Goal: Information Seeking & Learning: Learn about a topic

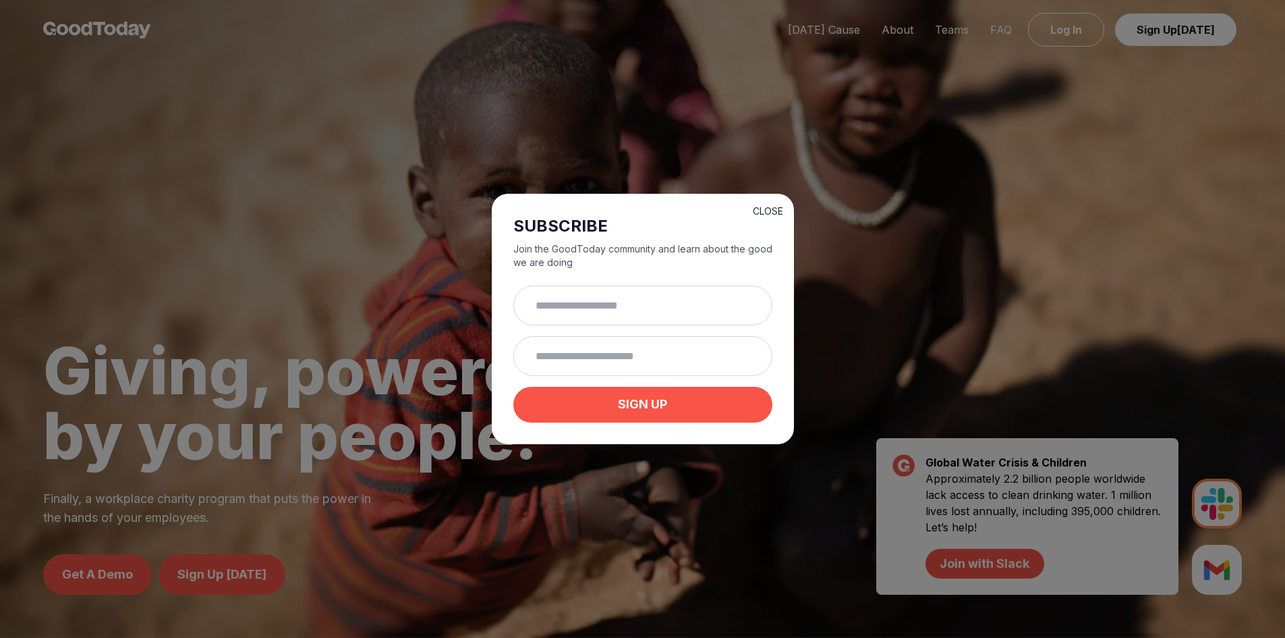
click at [778, 209] on button "CLOSE" at bounding box center [768, 210] width 30 height 13
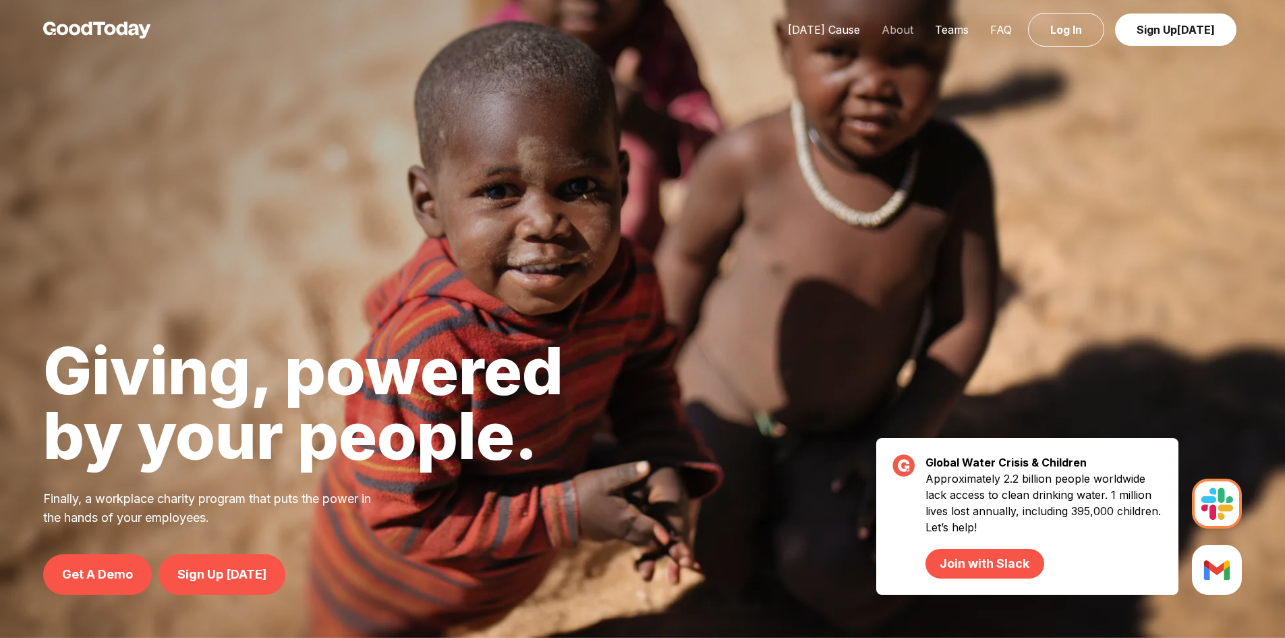
click at [905, 27] on link "About" at bounding box center [897, 29] width 53 height 13
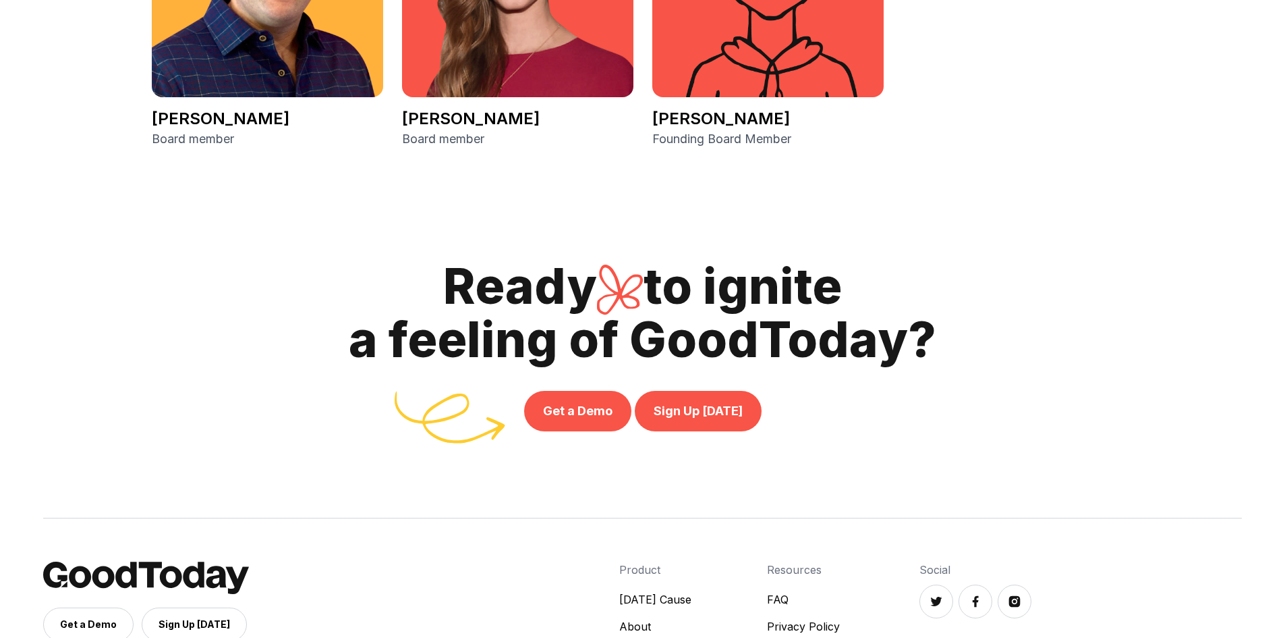
scroll to position [3116, 0]
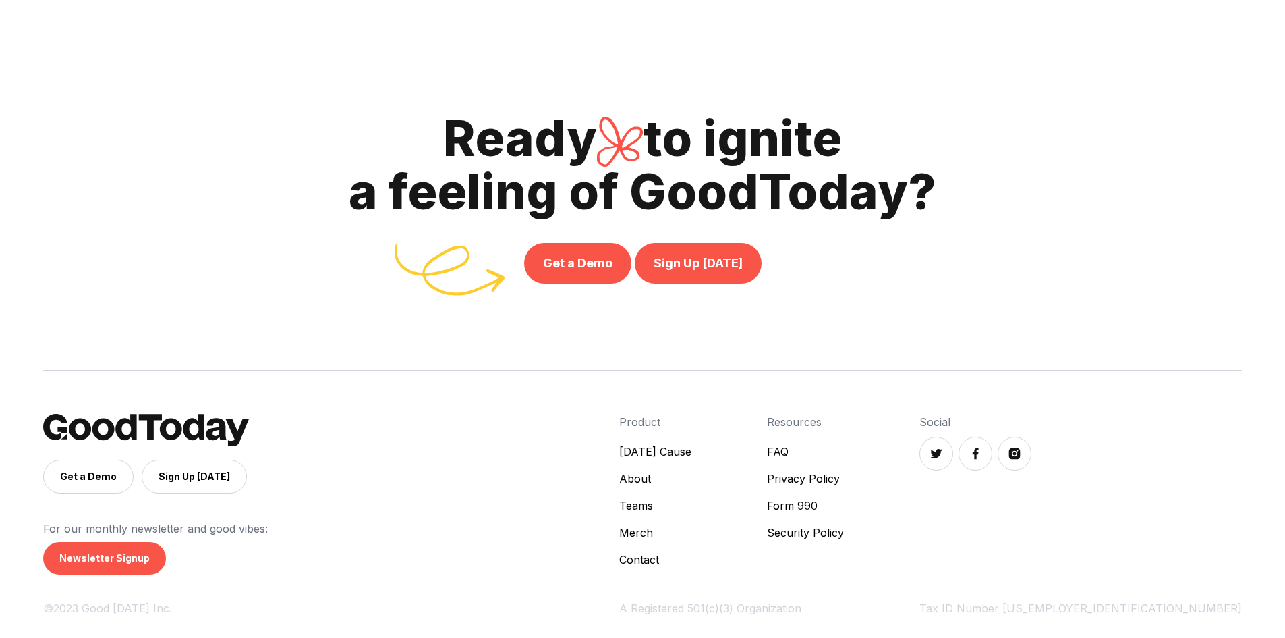
click at [692, 452] on link "[DATE] Cause" at bounding box center [655, 451] width 72 height 16
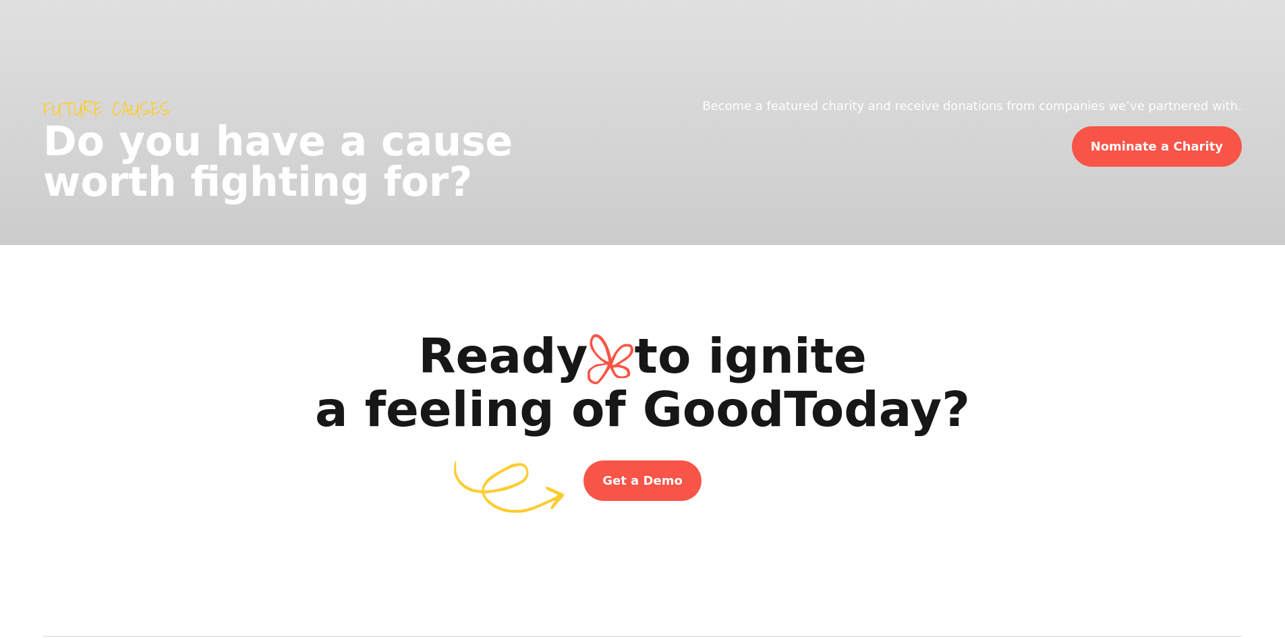
scroll to position [2519, 0]
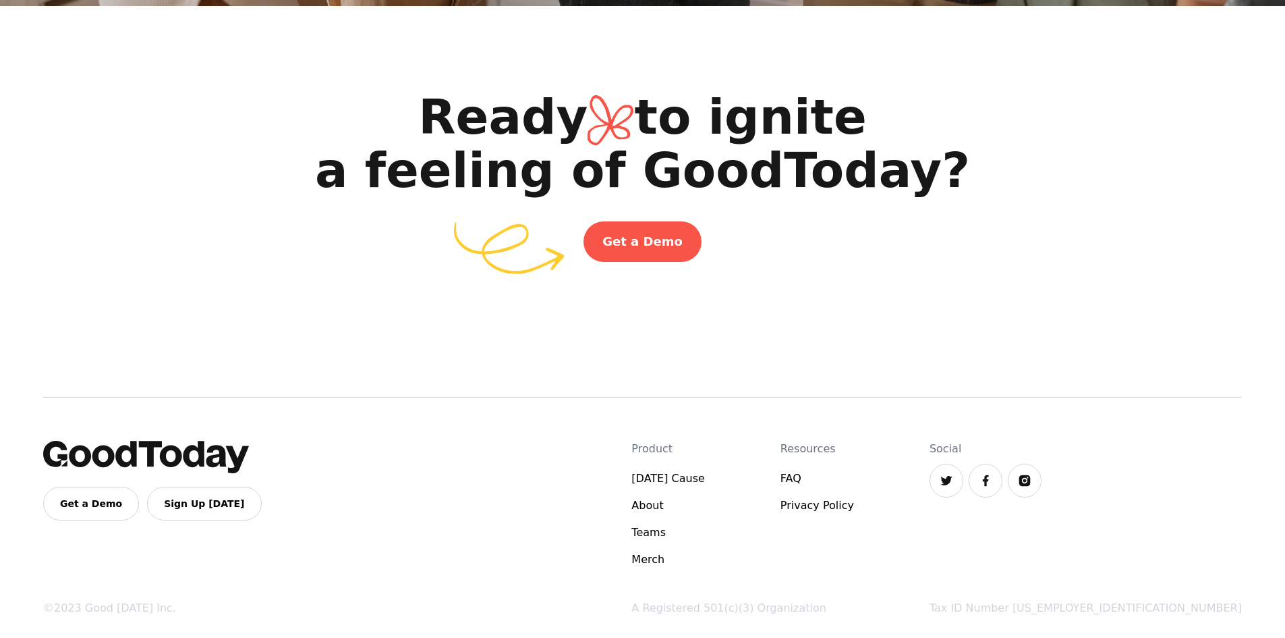
click at [854, 477] on link "FAQ" at bounding box center [818, 478] width 74 height 16
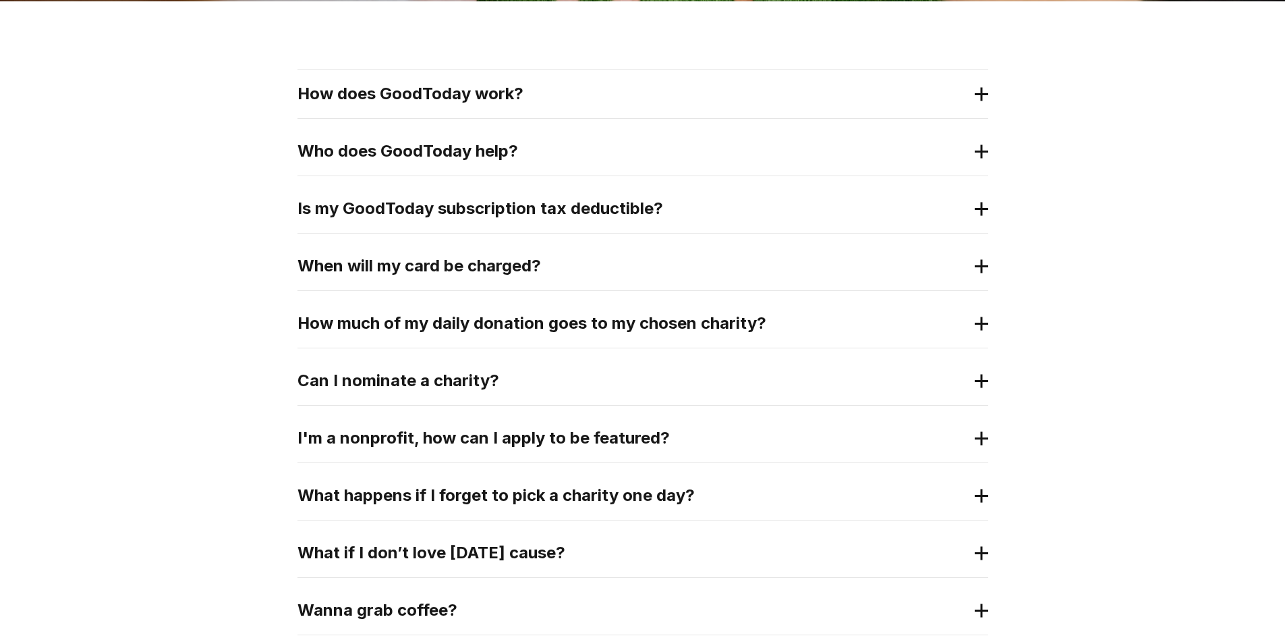
scroll to position [270, 0]
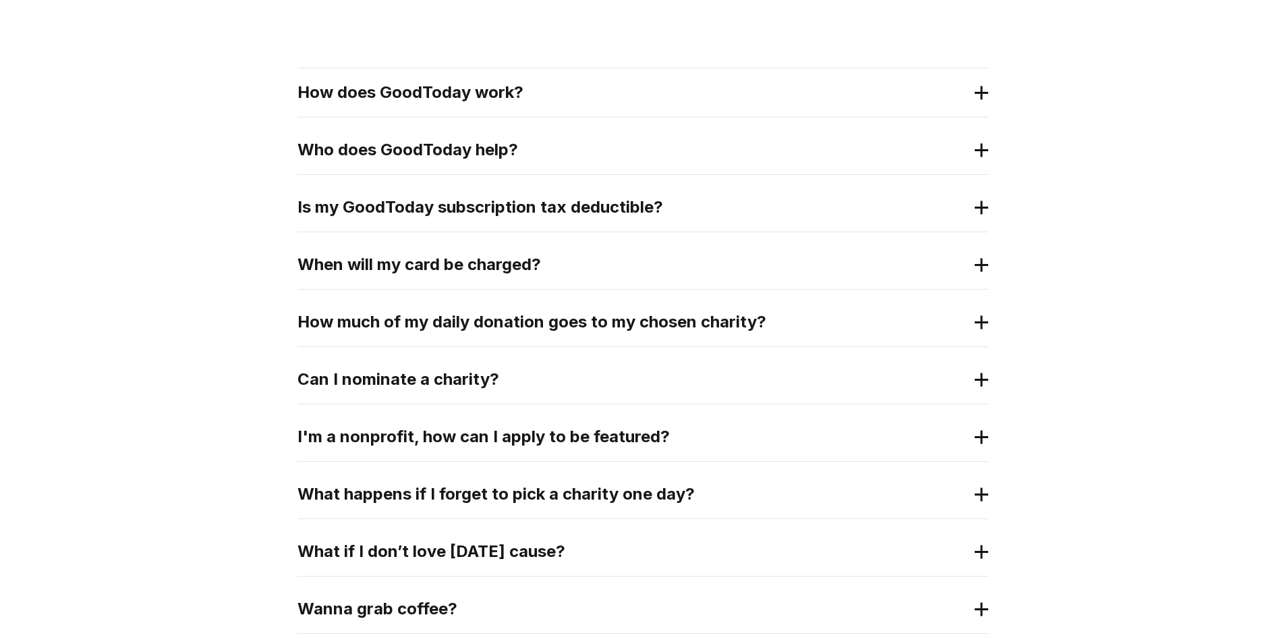
click at [980, 92] on 3 at bounding box center [981, 92] width 13 height 0
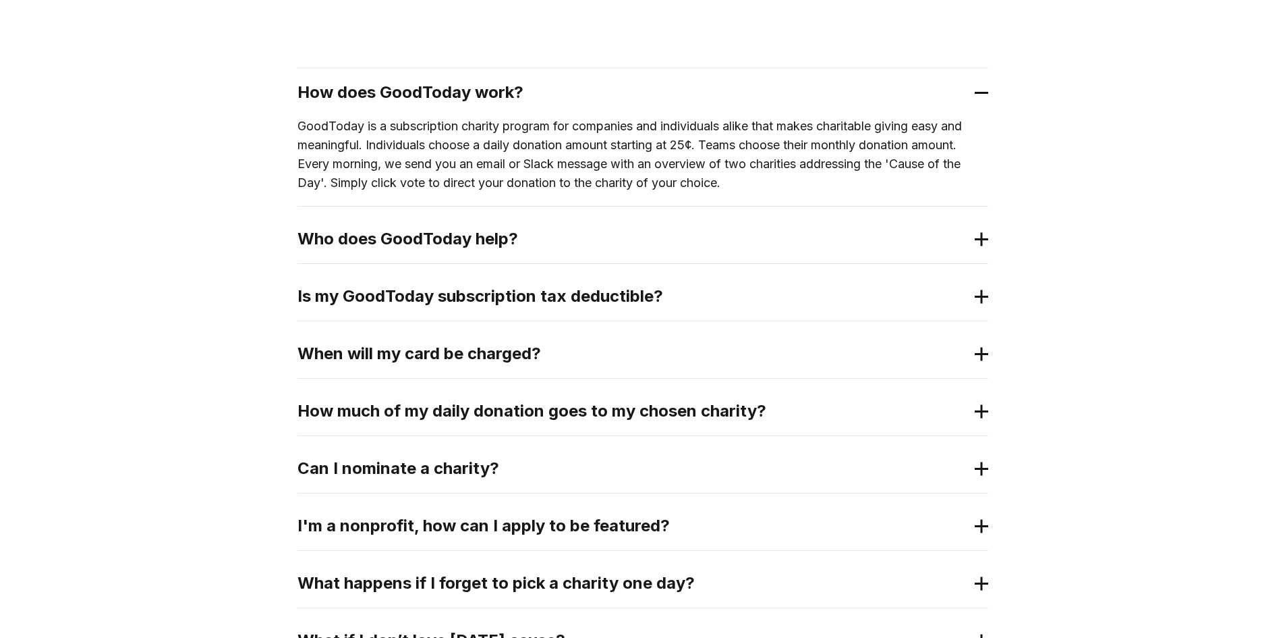
click at [985, 90] on icon at bounding box center [981, 93] width 13 height 14
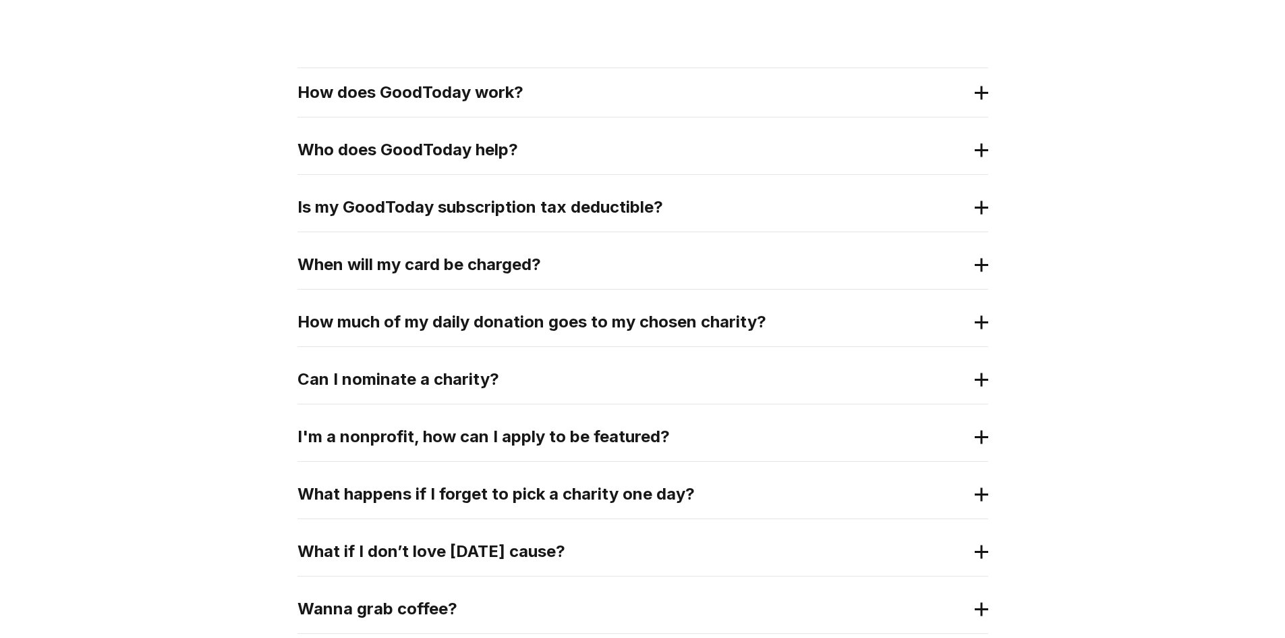
click at [978, 200] on icon at bounding box center [981, 207] width 13 height 14
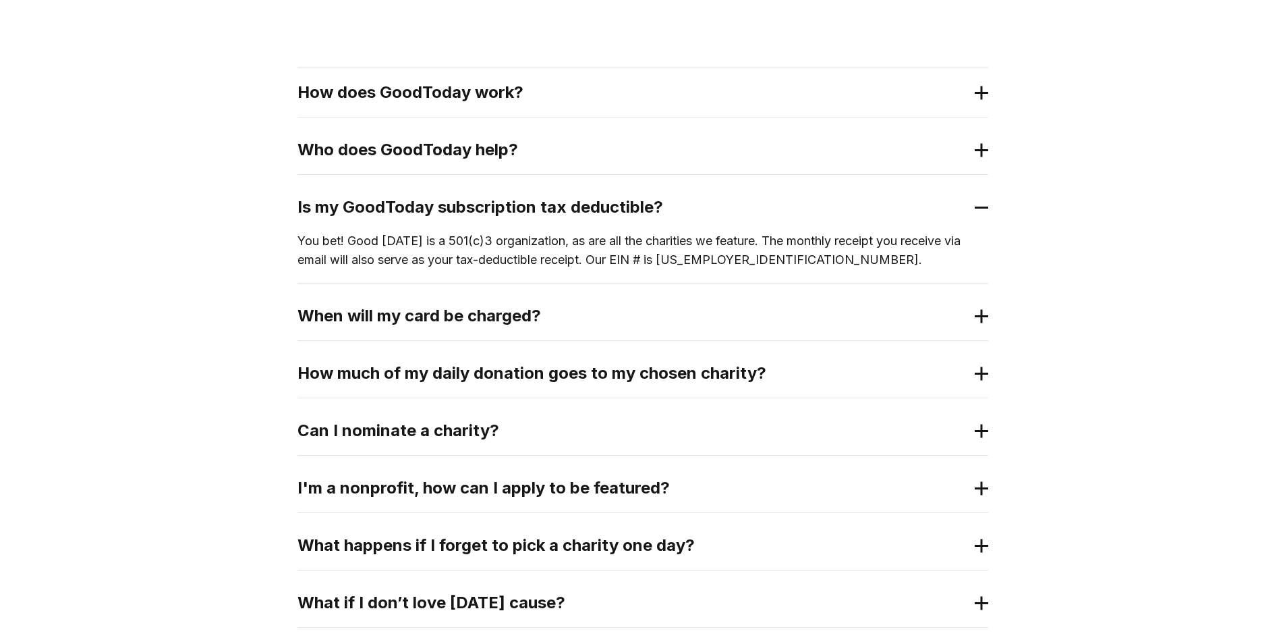
click at [978, 200] on icon at bounding box center [981, 207] width 13 height 14
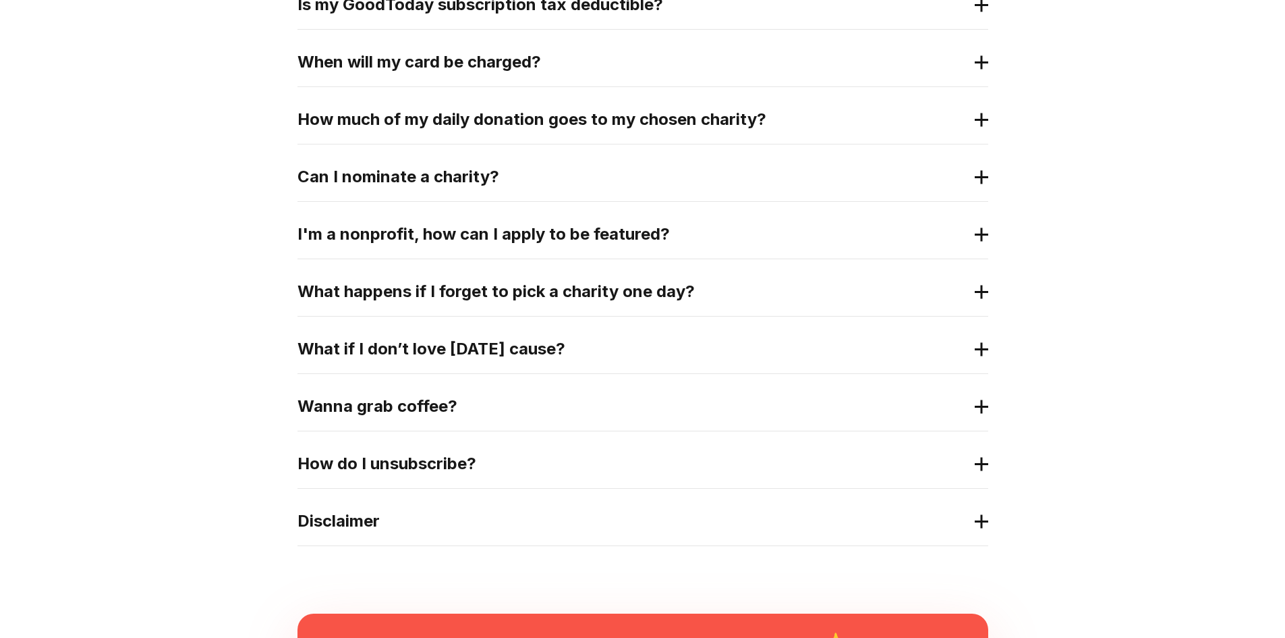
scroll to position [540, 0]
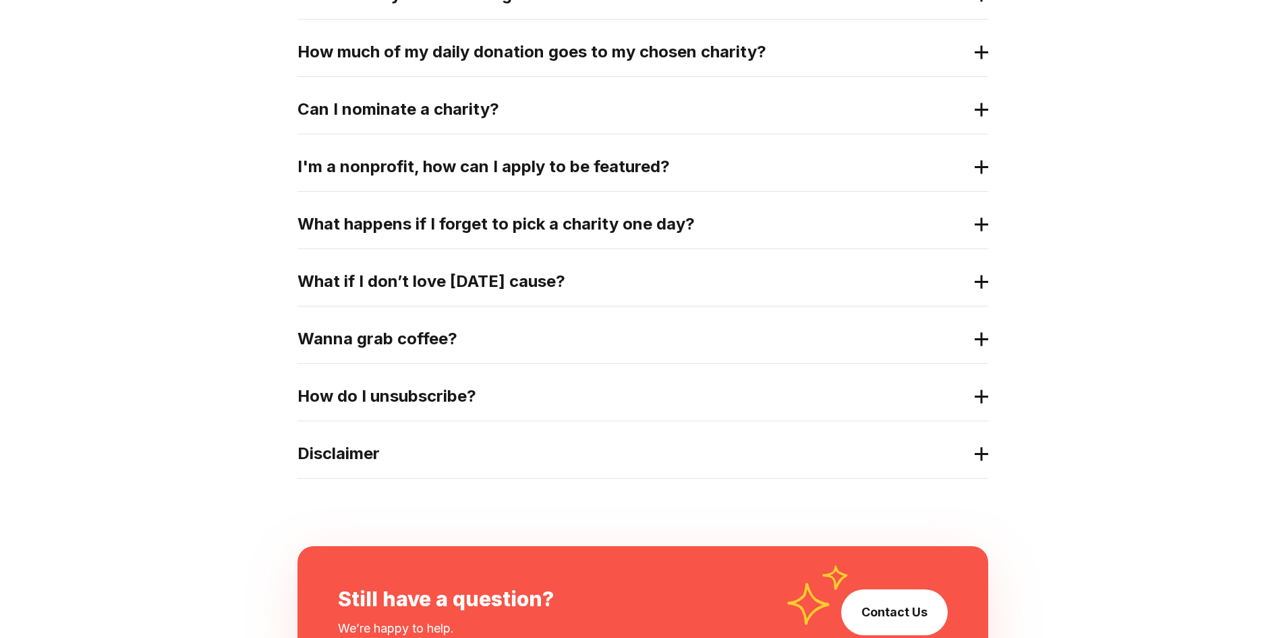
click at [986, 217] on icon at bounding box center [981, 224] width 13 height 14
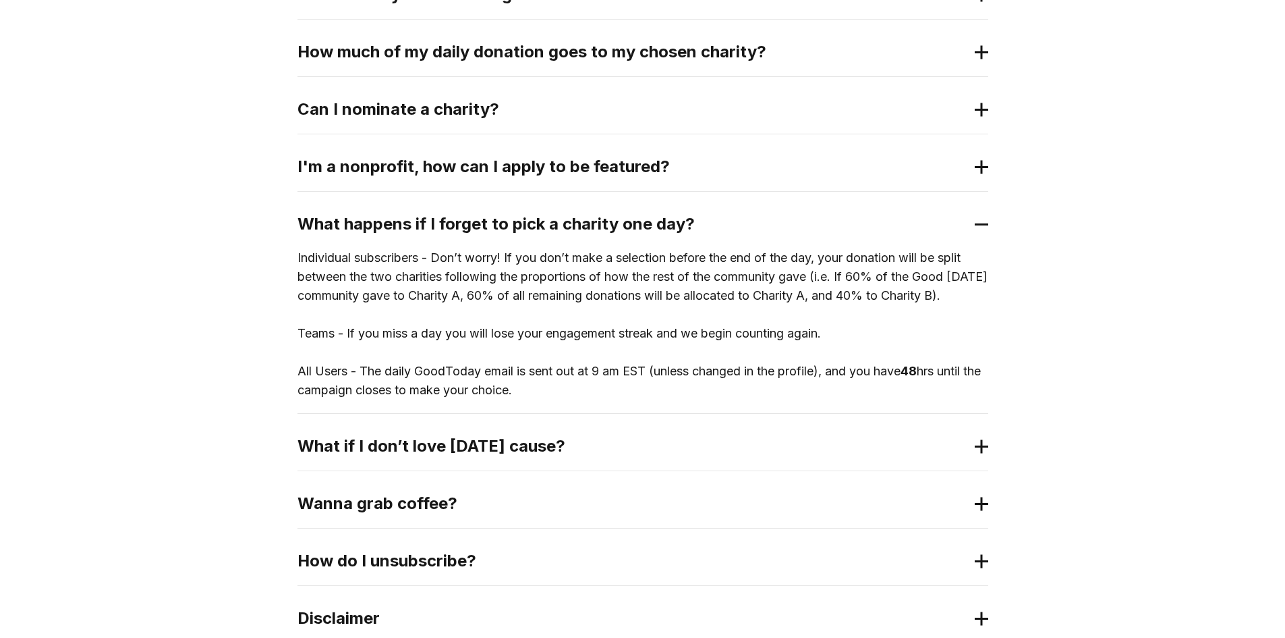
click at [984, 217] on icon at bounding box center [981, 224] width 13 height 14
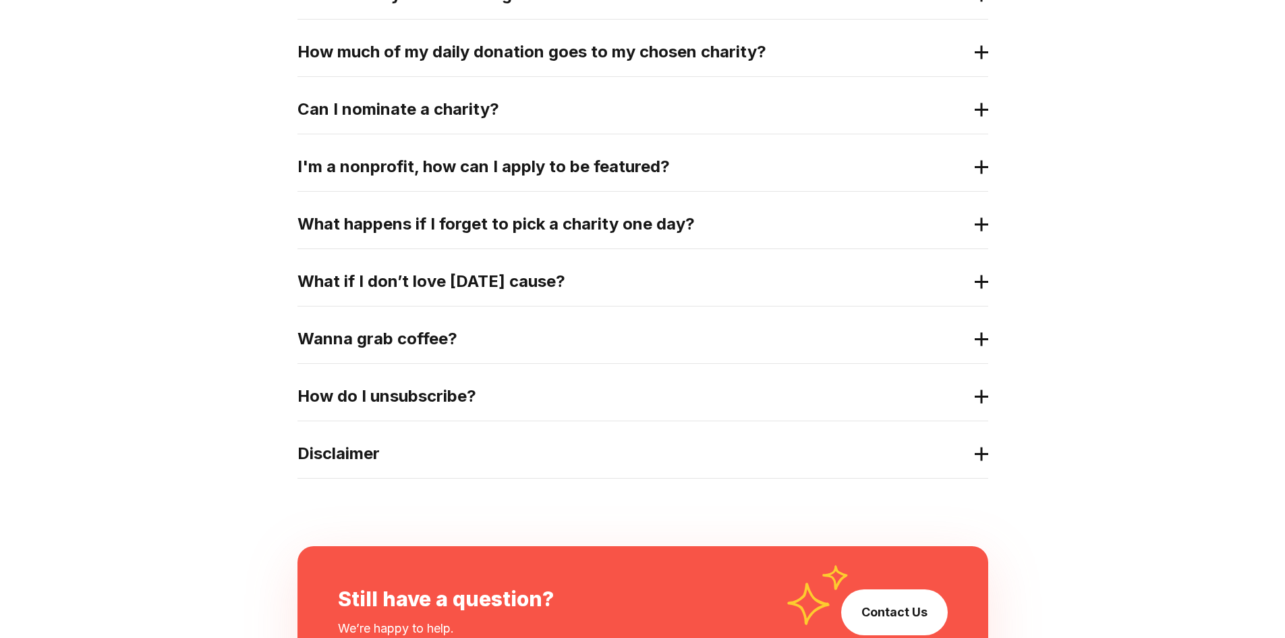
click at [976, 341] on icon at bounding box center [981, 339] width 13 height 14
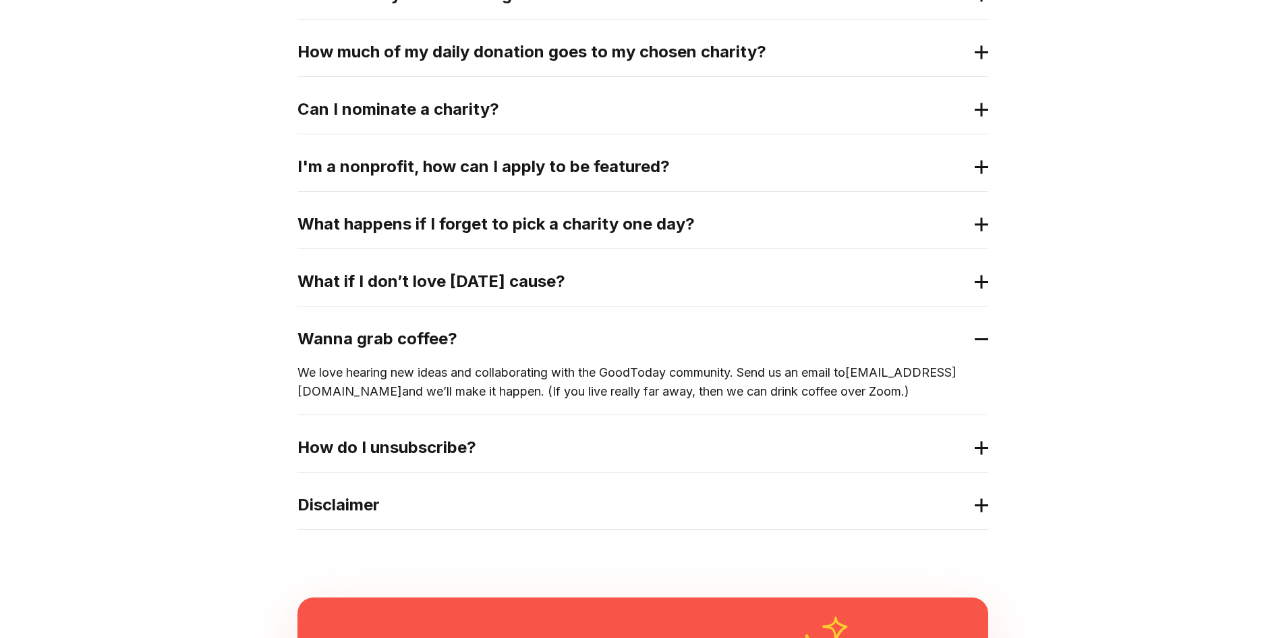
click at [983, 336] on icon at bounding box center [981, 339] width 13 height 14
